Goal: Transaction & Acquisition: Purchase product/service

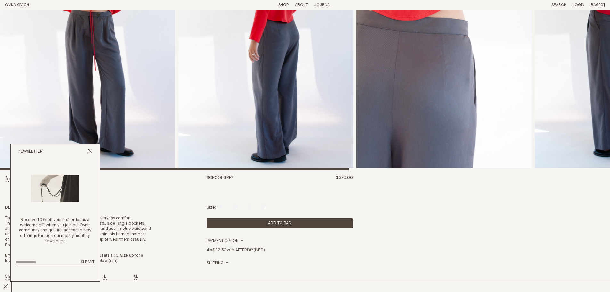
scroll to position [107, 0]
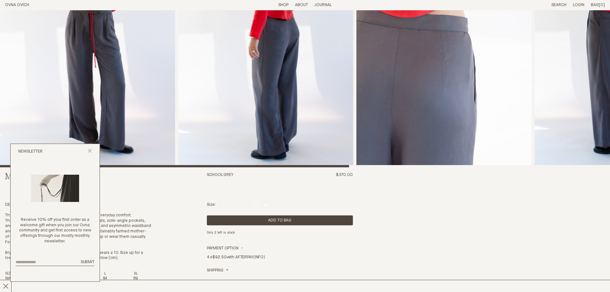
click at [133, 83] on img "1 / 6" at bounding box center [87, 35] width 175 height 263
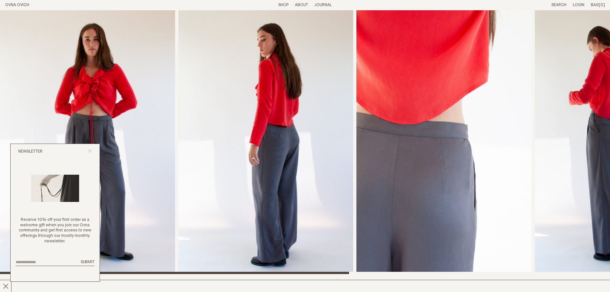
click at [91, 151] on icon "Close popup" at bounding box center [90, 151] width 4 height 4
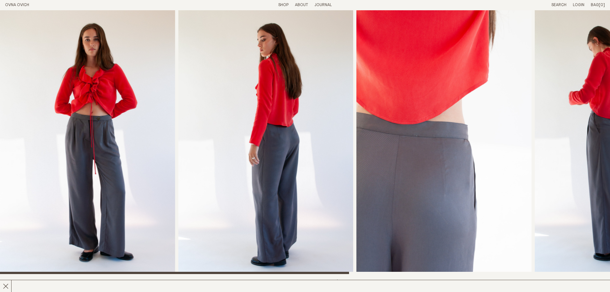
click at [286, 10] on header "OVNA OVICH Menu T: $0.00 Shop About Story Materials Practices Journal Search Lo…" at bounding box center [305, 5] width 610 height 10
click at [280, 2] on header "OVNA OVICH Menu T: $0.00 Shop About Story Materials Practices Journal Search Lo…" at bounding box center [305, 5] width 610 height 10
click at [281, 5] on link "Shop" at bounding box center [283, 5] width 10 height 4
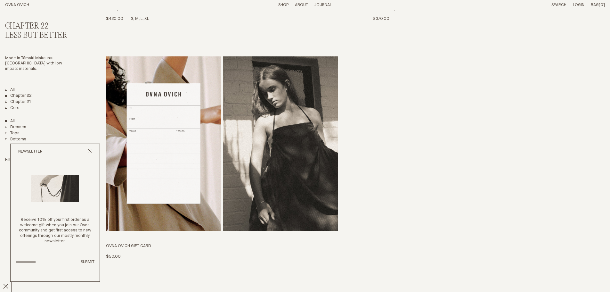
scroll to position [1387, 0]
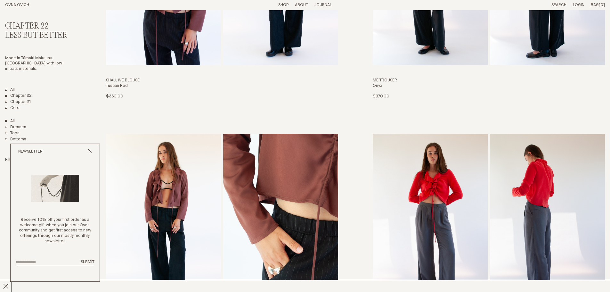
click at [224, 192] on img "Painter Pant" at bounding box center [280, 221] width 115 height 174
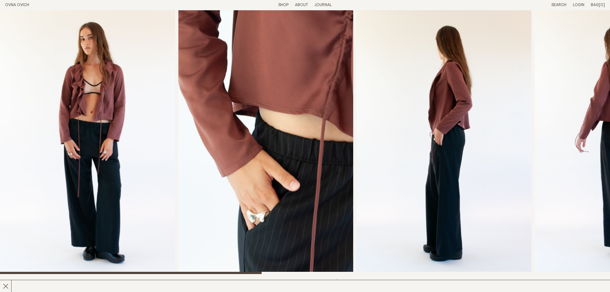
click at [579, 150] on img "4 / 8" at bounding box center [622, 141] width 175 height 263
click at [604, 183] on img "4 / 8" at bounding box center [622, 141] width 175 height 263
click at [328, 180] on img "2 / 8" at bounding box center [265, 141] width 175 height 263
click at [493, 186] on img "3 / 8" at bounding box center [443, 141] width 175 height 263
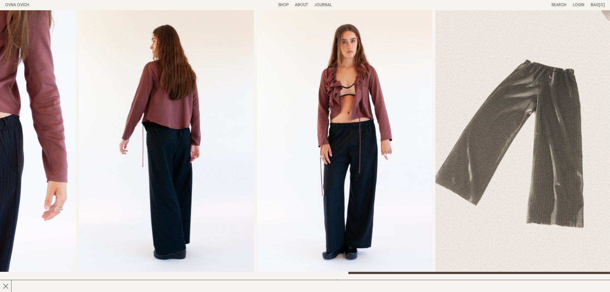
click at [597, 272] on div at bounding box center [305, 272] width 610 height 3
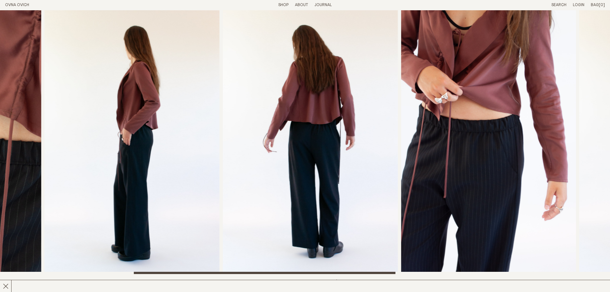
click at [366, 269] on div at bounding box center [305, 141] width 610 height 263
